Goal: Check status

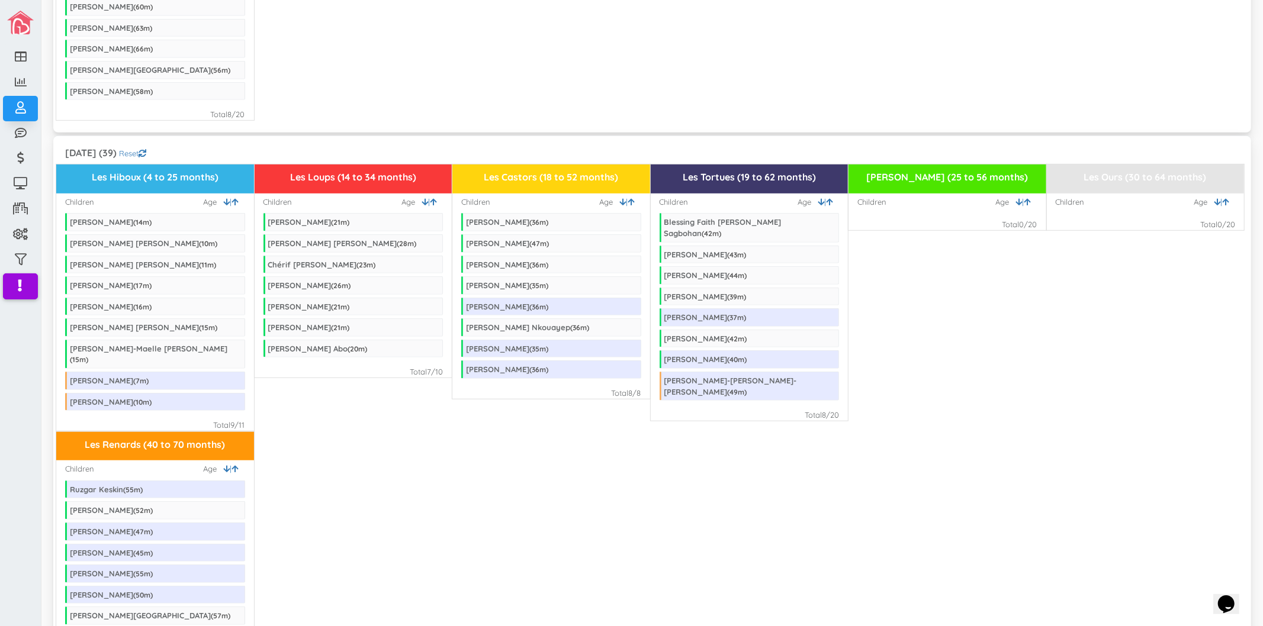
scroll to position [526, 0]
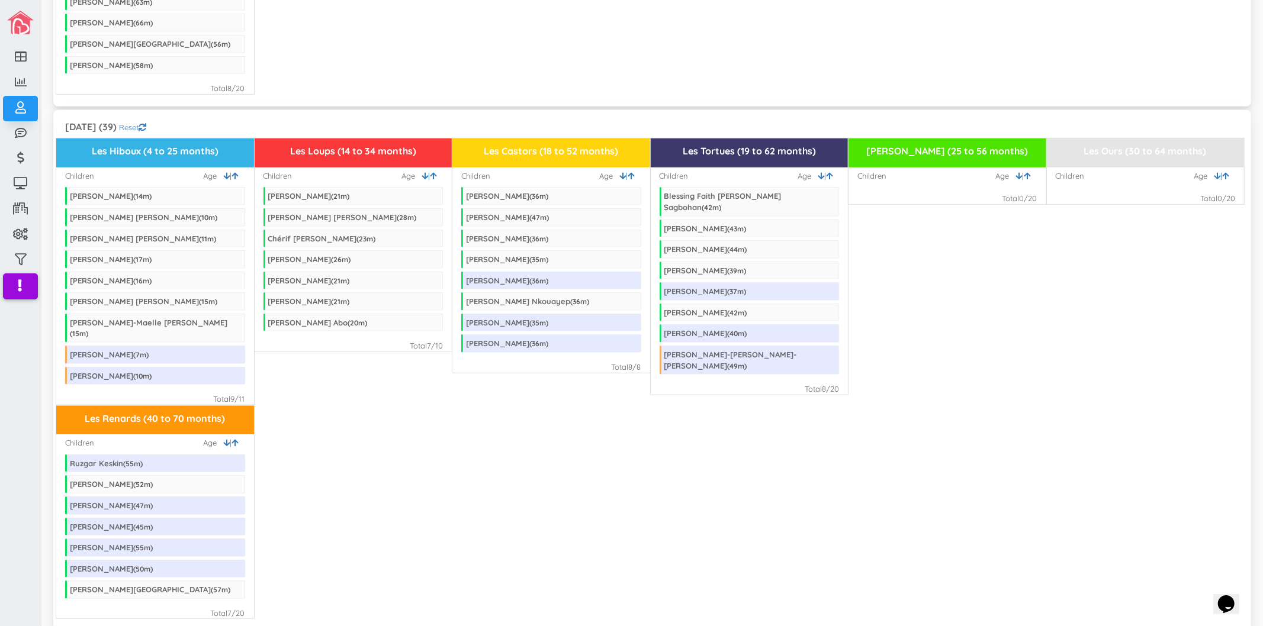
drag, startPoint x: 420, startPoint y: 336, endPoint x: 436, endPoint y: 336, distance: 15.4
click at [436, 340] on div "Total 7 /10" at bounding box center [426, 345] width 33 height 11
click at [440, 406] on div "Les Renards (40 to 70 months) Children | Age Ruzgar Keskin ( 55 m) [PERSON_NAME…" at bounding box center [652, 513] width 1192 height 214
drag, startPoint x: 242, startPoint y: 380, endPoint x: 231, endPoint y: 380, distance: 10.1
click at [231, 394] on div "Total 9 /11" at bounding box center [229, 399] width 31 height 11
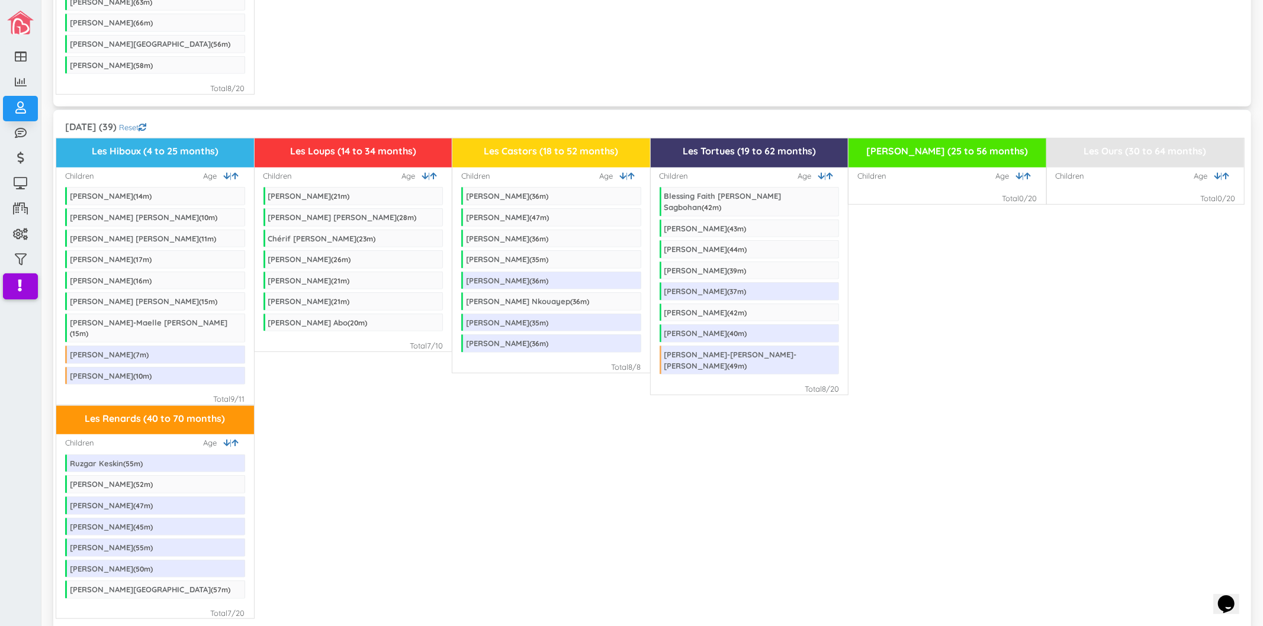
click at [303, 385] on div "Les Hiboux (4 to 25 months) Children | Age [PERSON_NAME] ( 14 m) [PERSON_NAME] …" at bounding box center [652, 271] width 1192 height 267
click at [233, 394] on div "Total 9 /11" at bounding box center [229, 399] width 31 height 11
click at [570, 476] on div "Les Renards (40 to 70 months) Children | Age Ruzgar Keskin ( 55 m) [PERSON_NAME…" at bounding box center [652, 513] width 1192 height 214
